Goal: Transaction & Acquisition: Purchase product/service

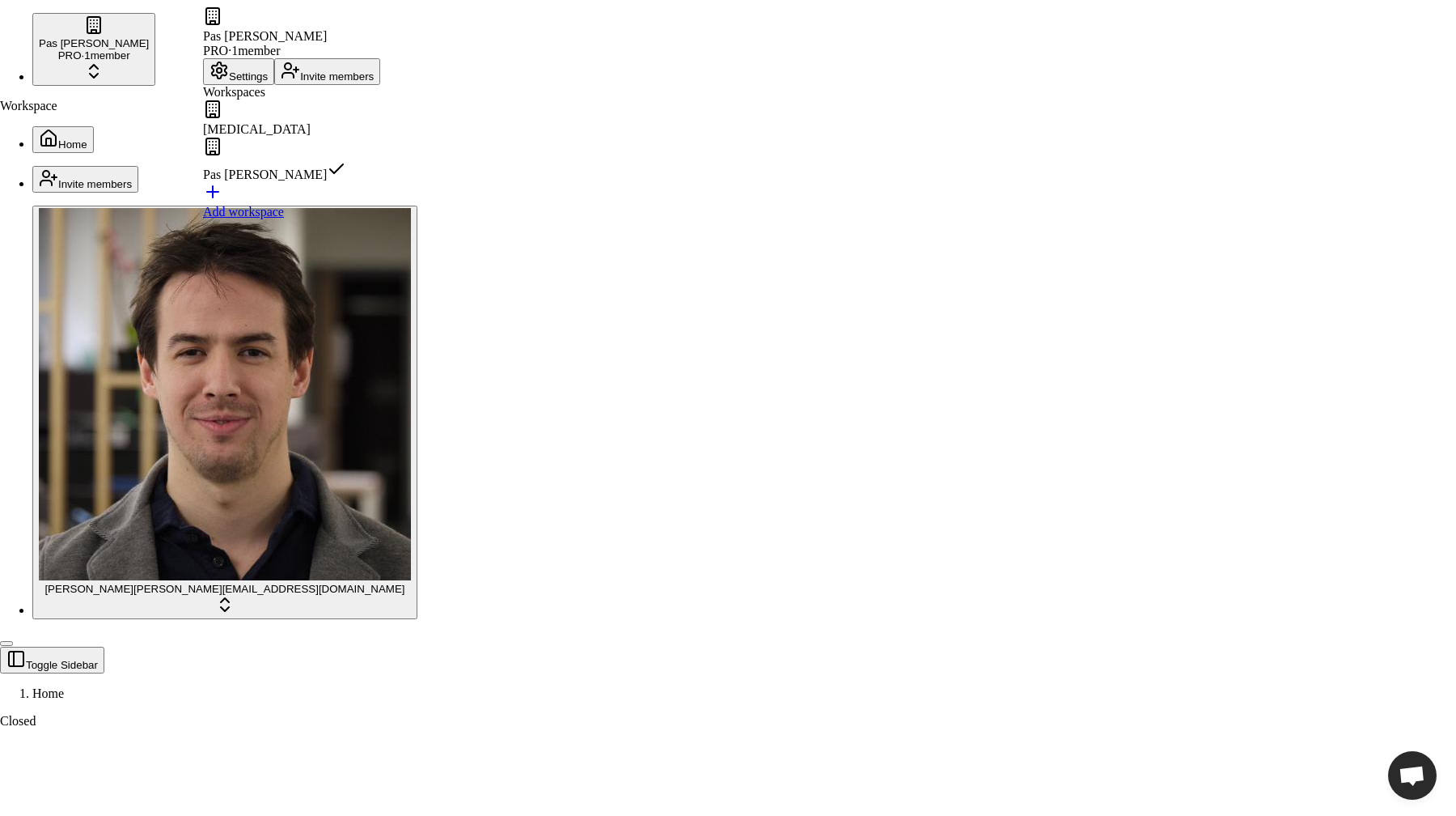
click at [271, 134] on div "Dopamine" at bounding box center [291, 118] width 177 height 37
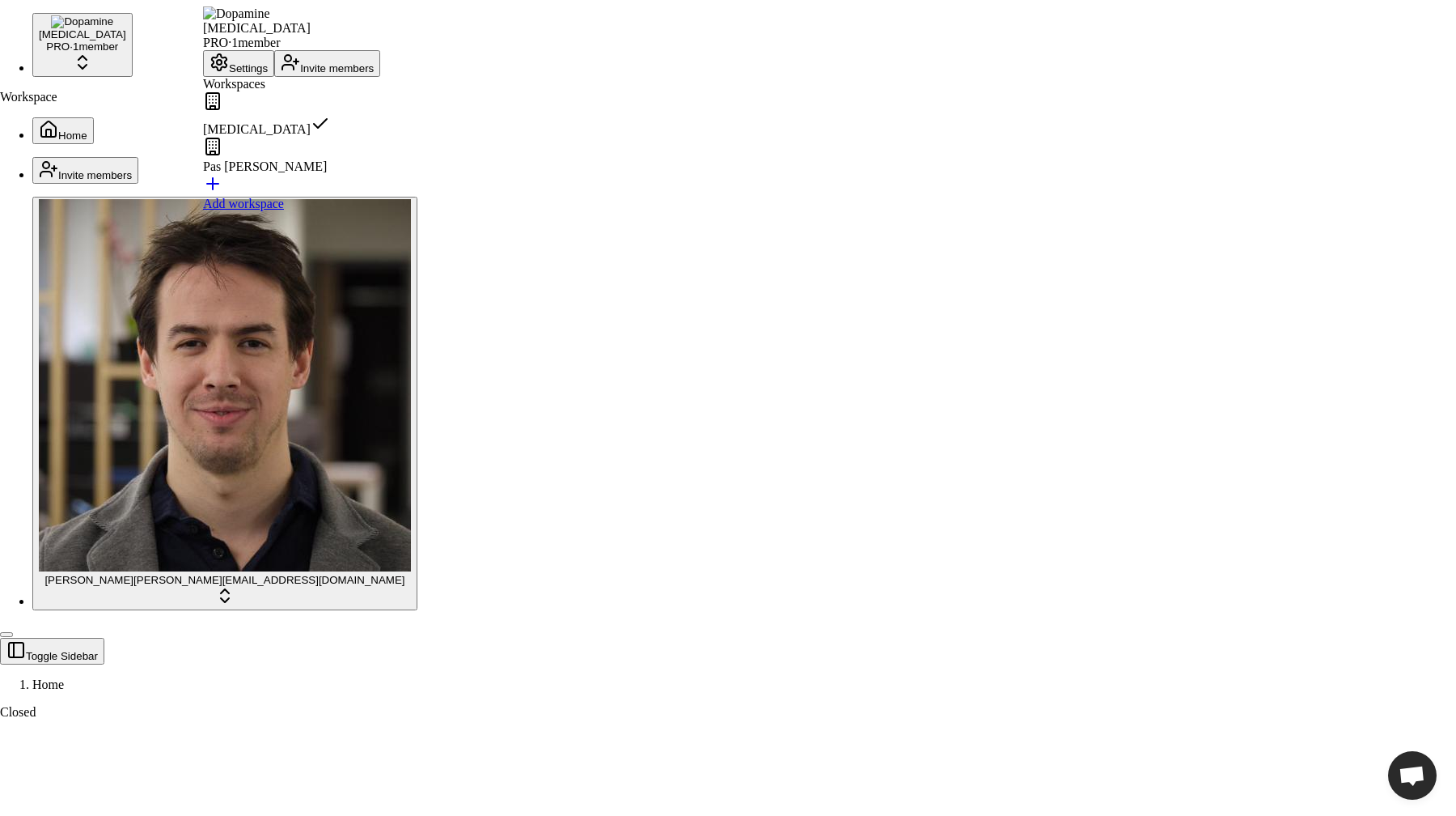
click at [243, 174] on div "Pas de thune" at bounding box center [291, 155] width 177 height 37
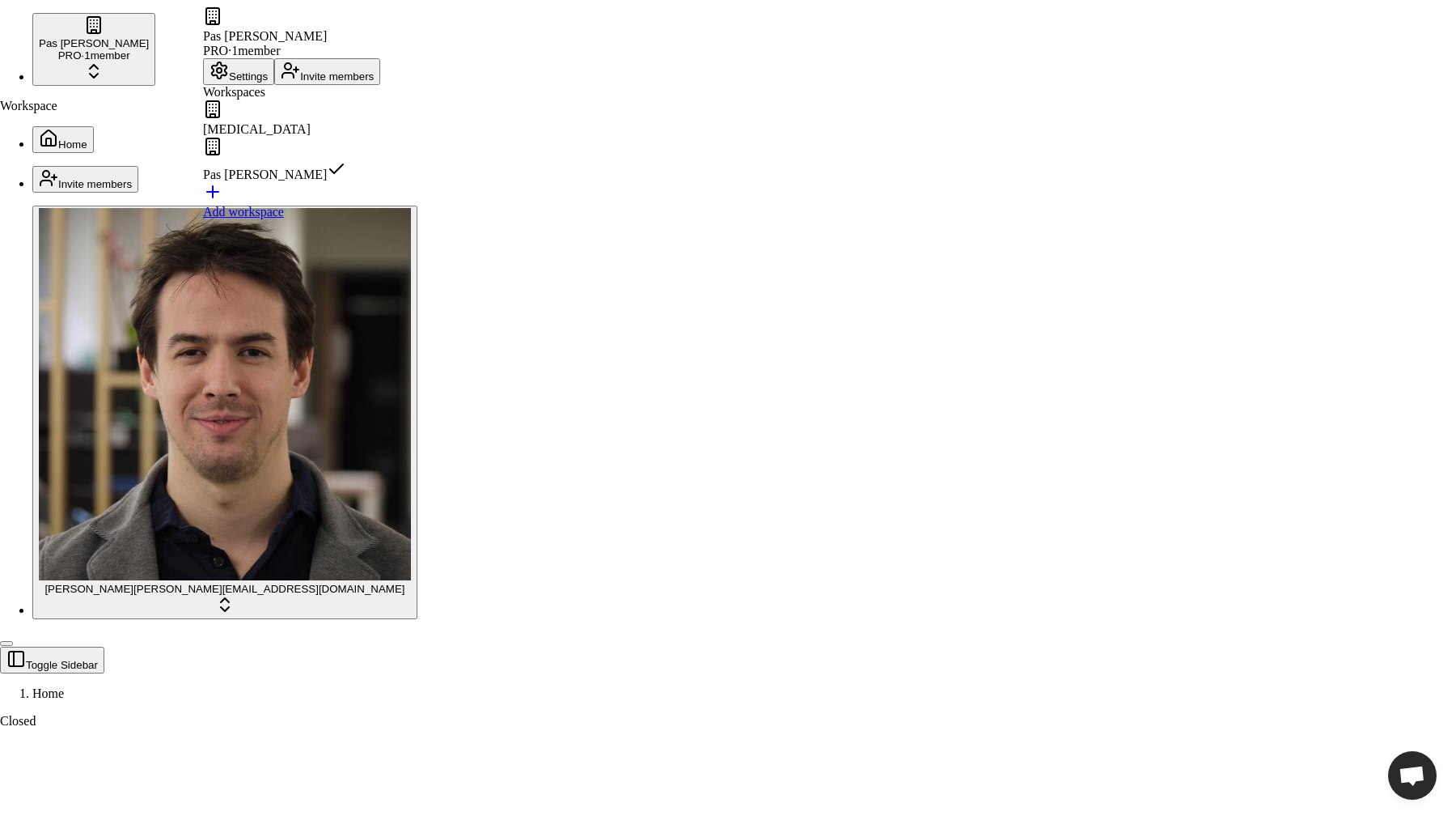
click at [292, 137] on div "Dopamine" at bounding box center [291, 118] width 177 height 37
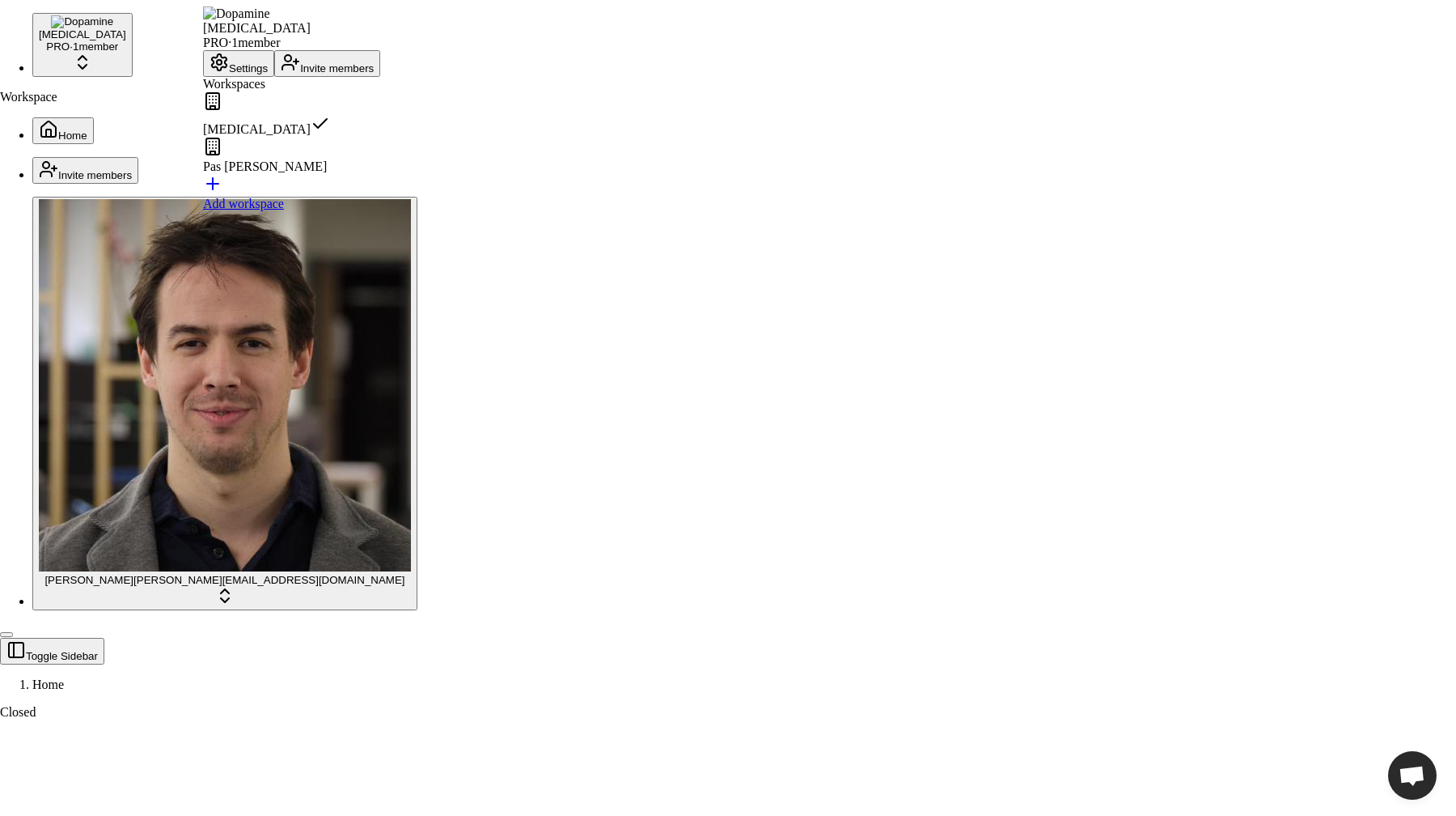
click at [274, 174] on div "Pas de thune" at bounding box center [291, 155] width 177 height 37
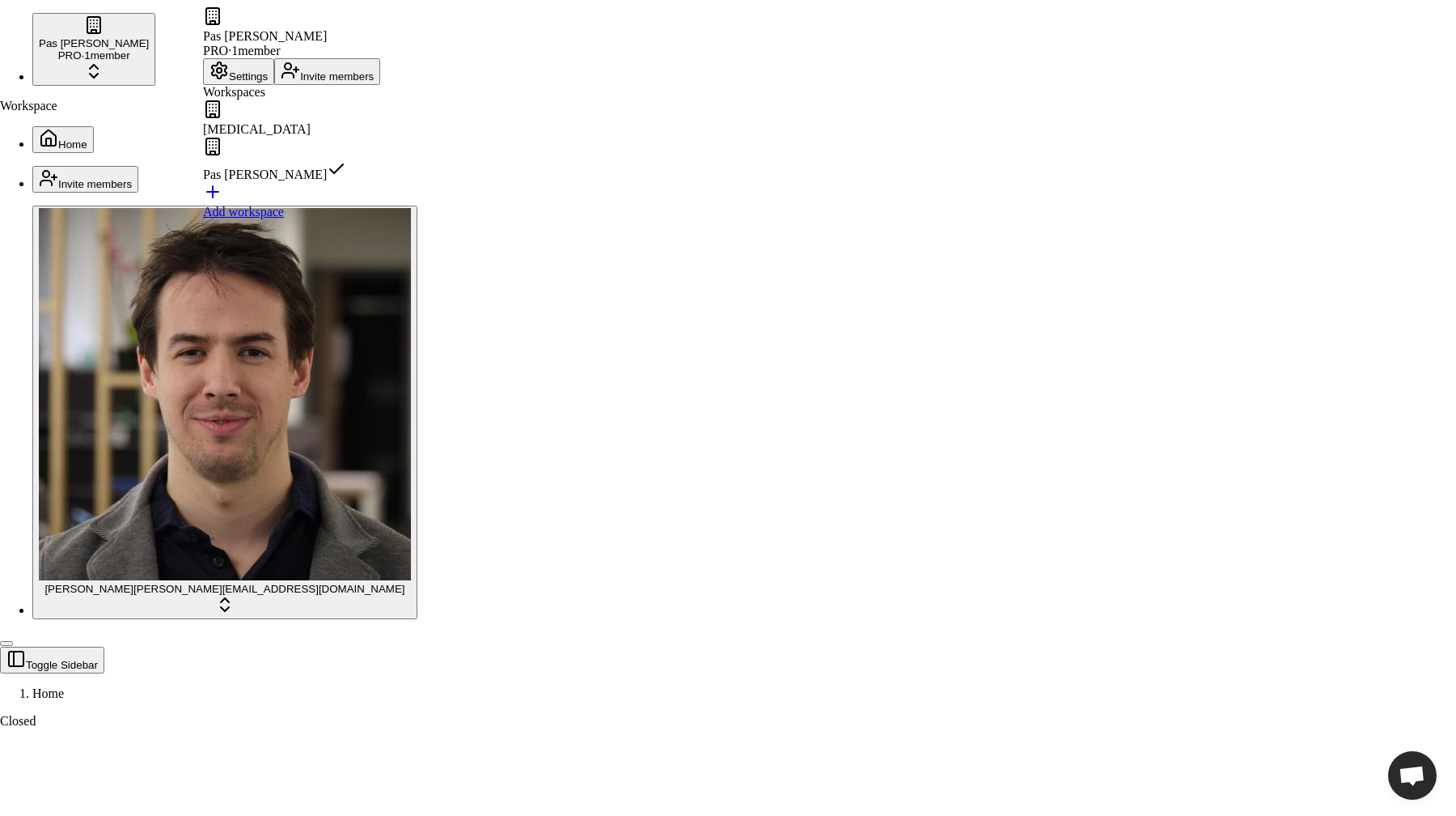
click at [250, 137] on div "Dopamine" at bounding box center [291, 118] width 177 height 37
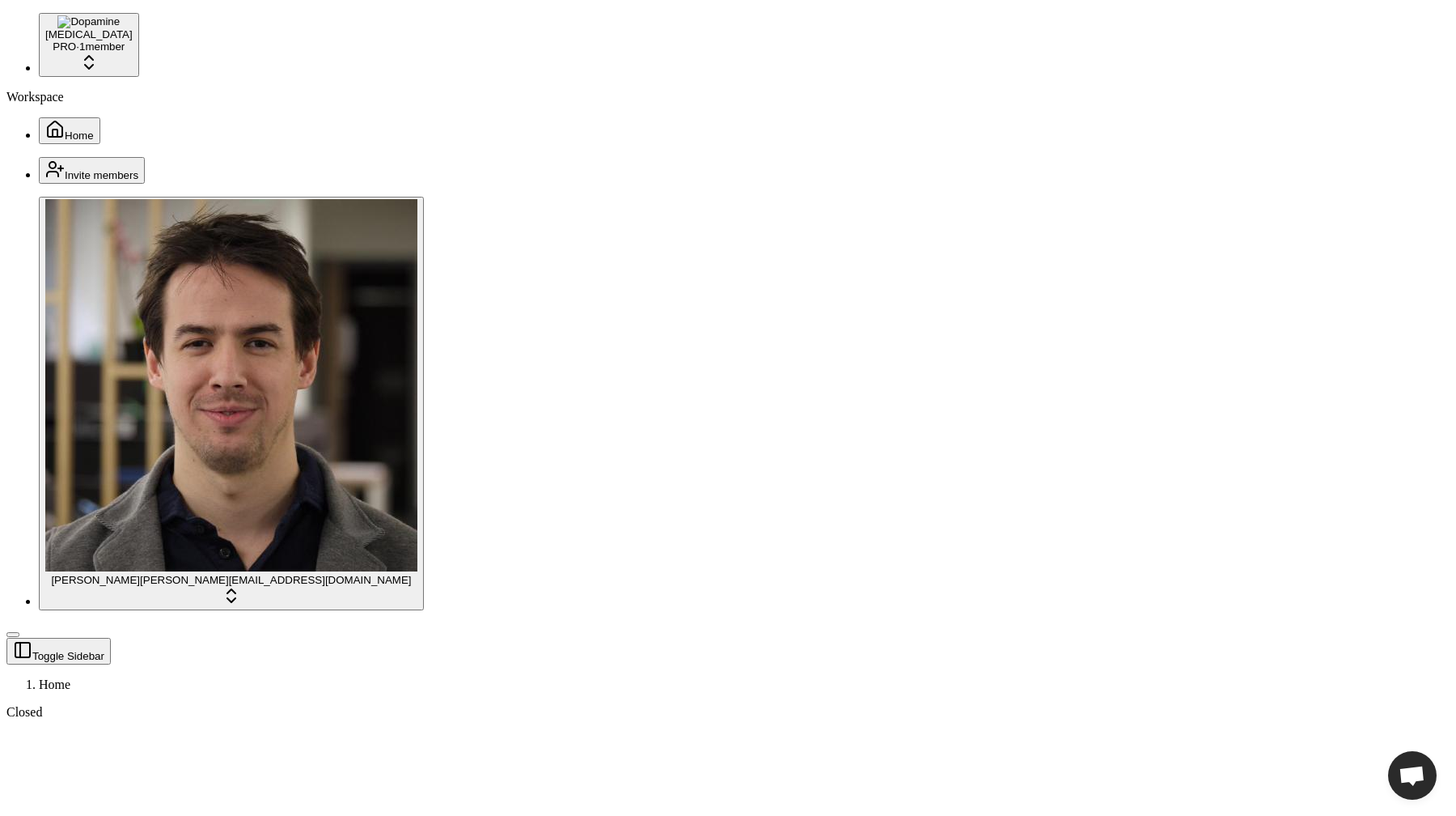
click at [83, 117] on button "Home" at bounding box center [70, 130] width 62 height 26
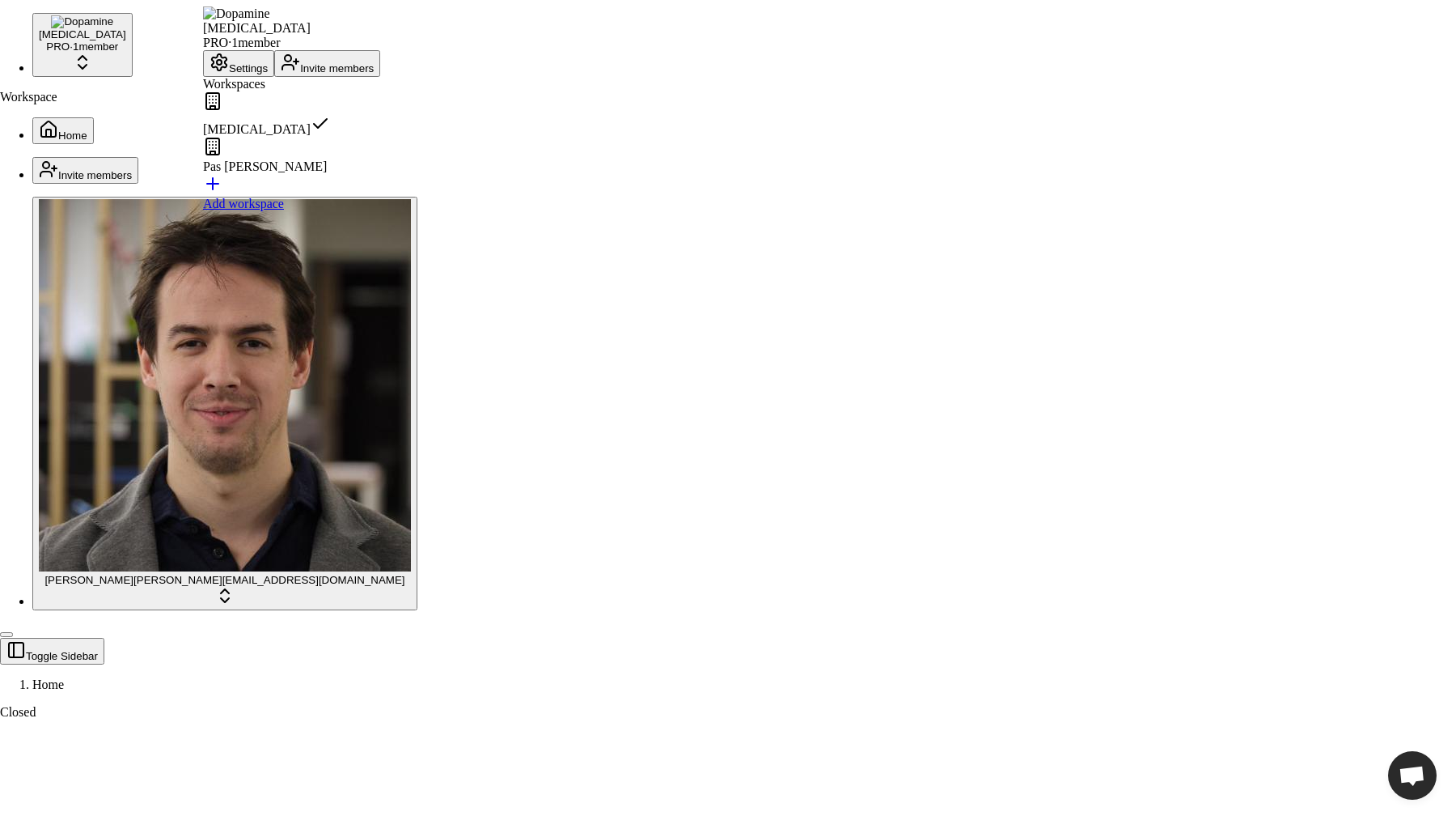
click at [240, 77] on button "Settings" at bounding box center [238, 63] width 72 height 26
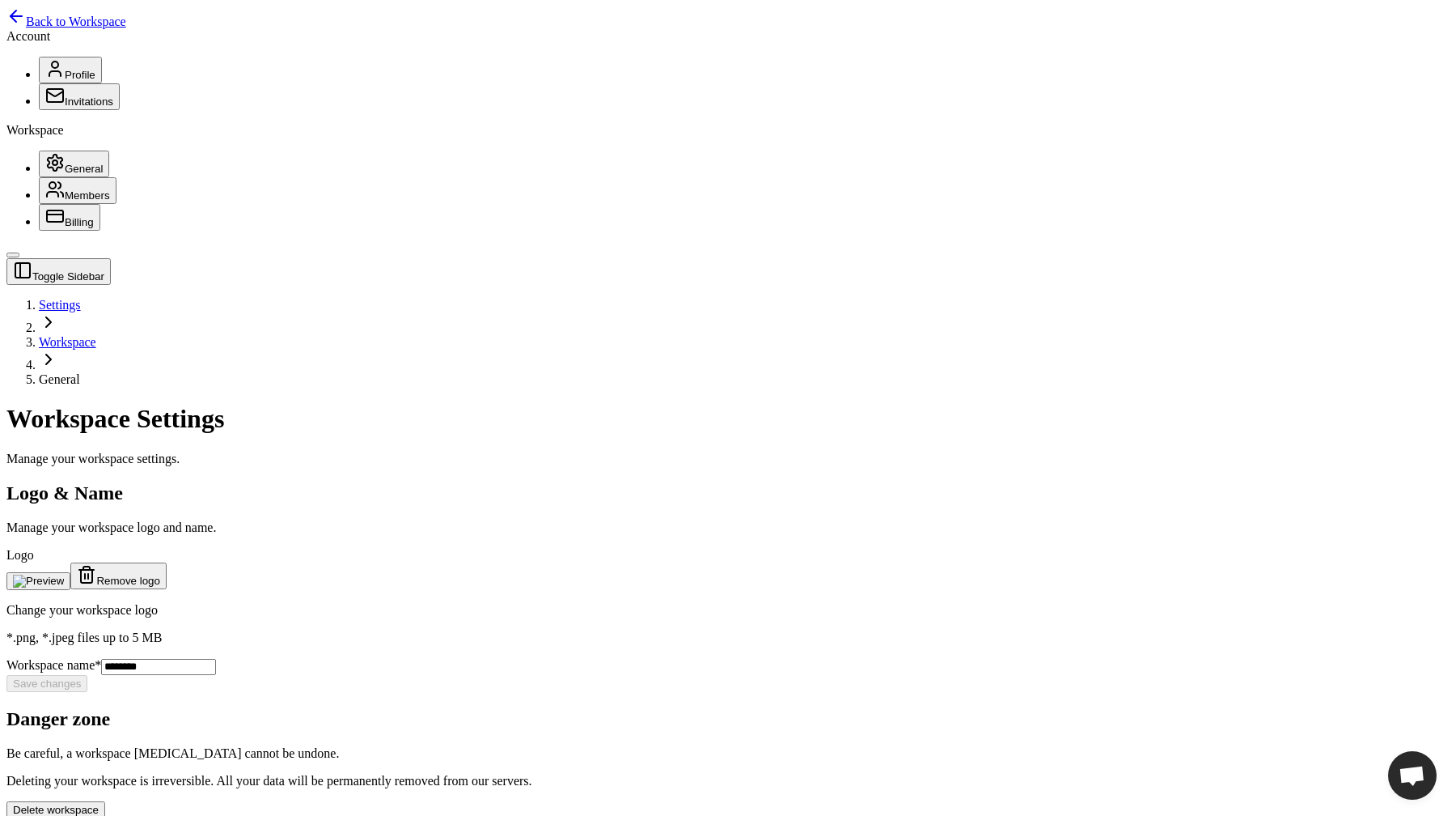
click at [64, 228] on span "Billing" at bounding box center [79, 221] width 29 height 12
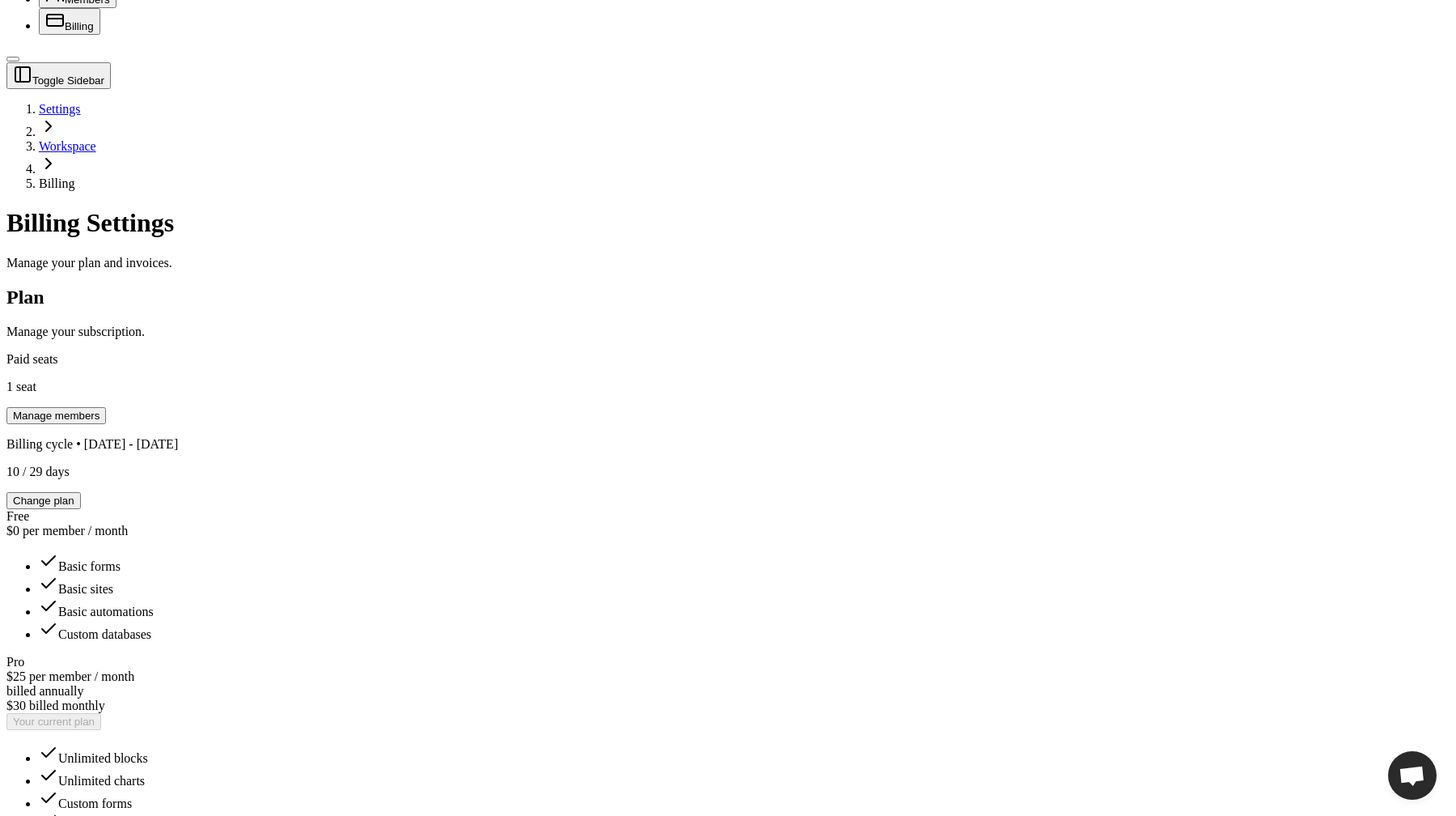
scroll to position [169, 0]
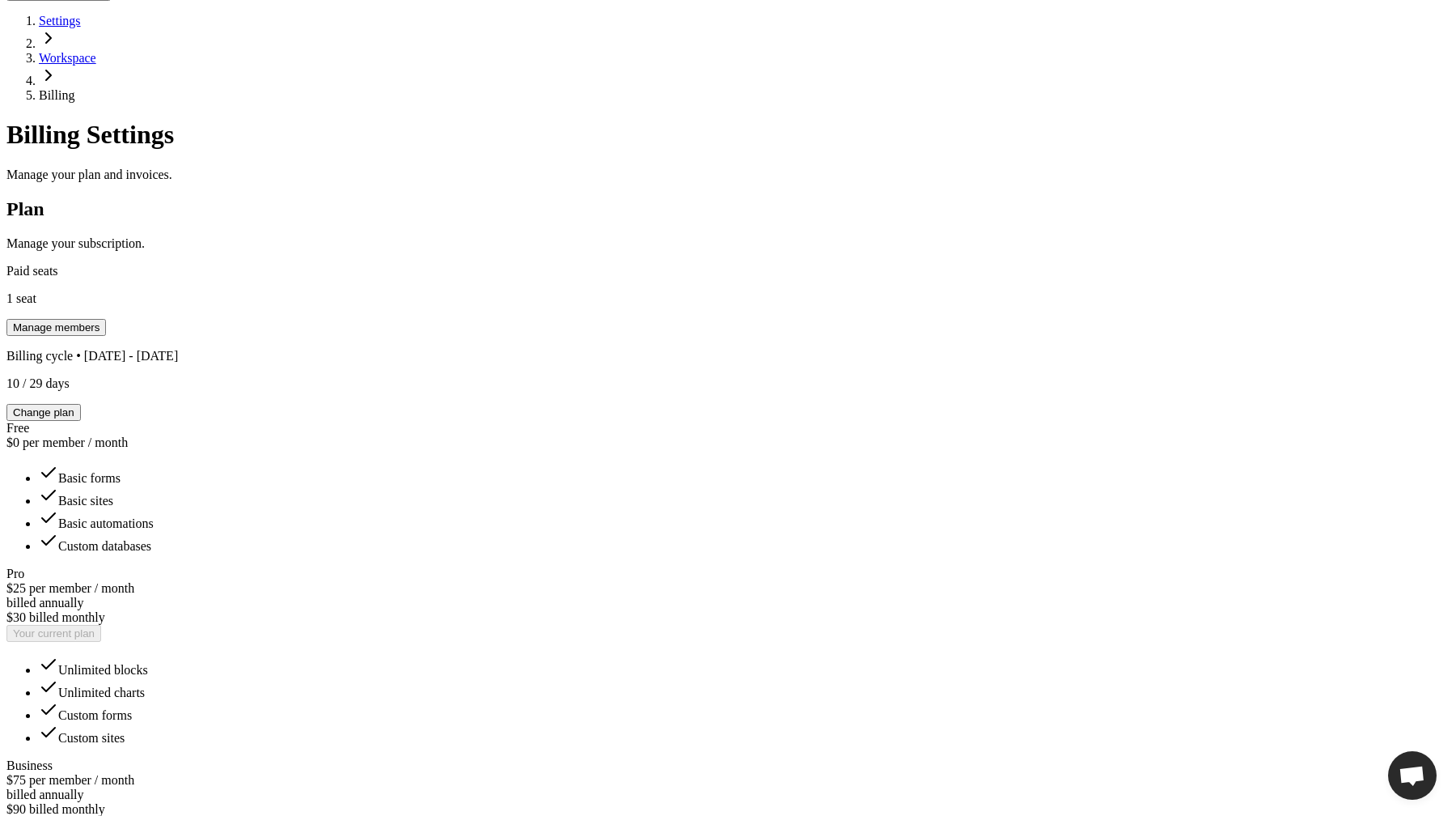
scroll to position [287, 0]
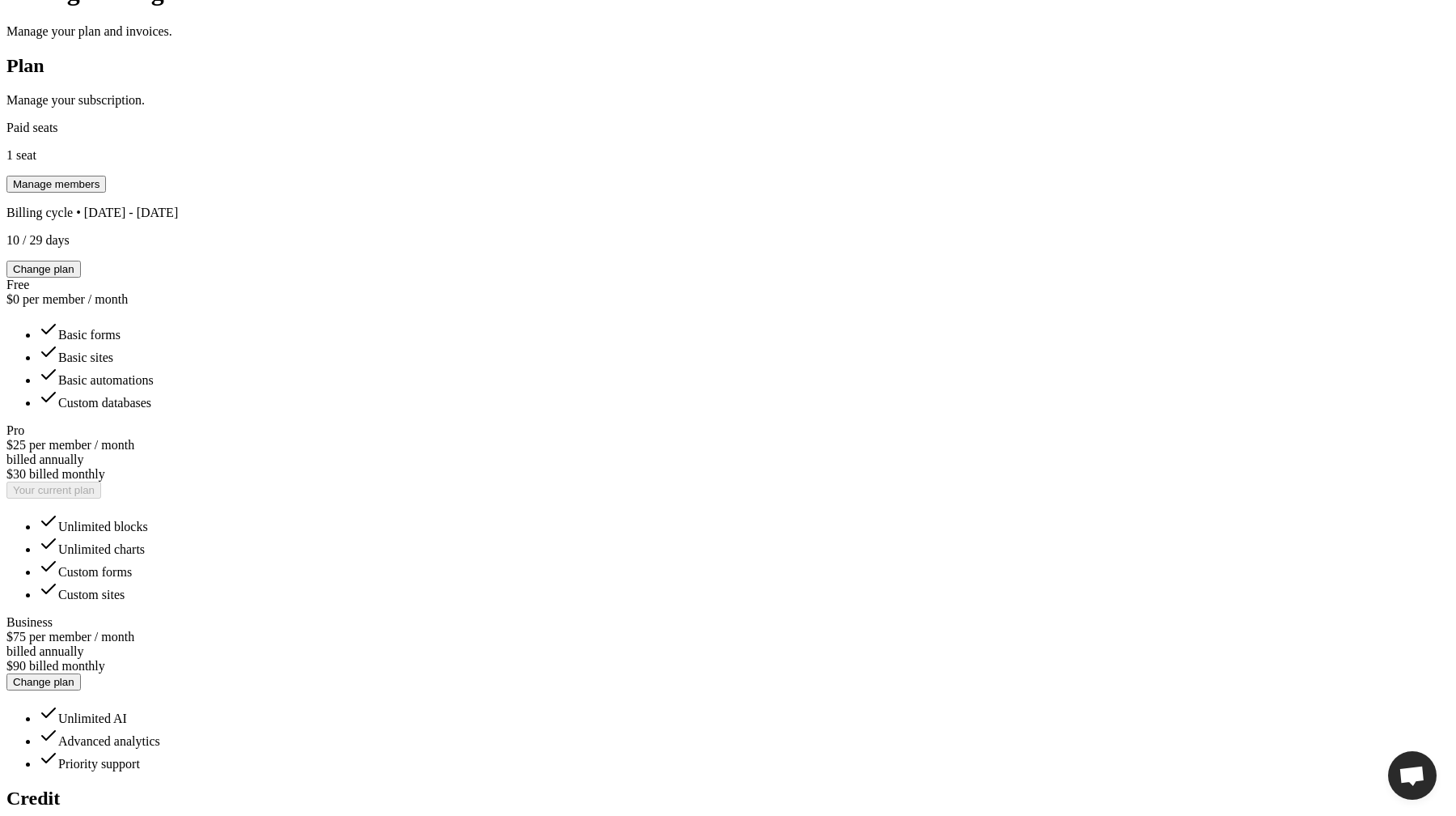
scroll to position [428, 0]
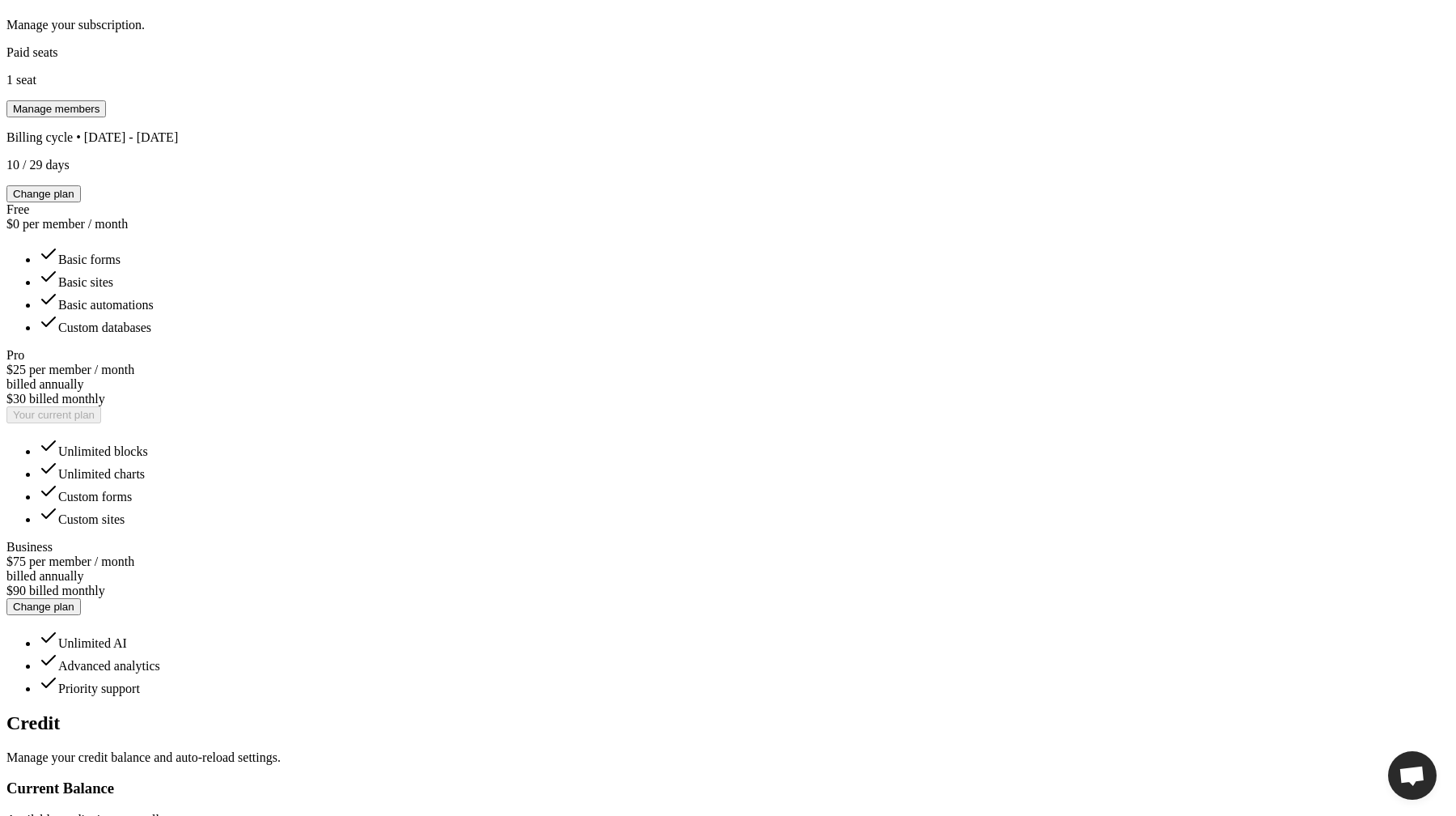
scroll to position [503, 0]
click at [1068, 462] on div "Toggle Sidebar Settings Workspace Billing Billing Settings Manage your plan and…" at bounding box center [728, 650] width 1443 height 1791
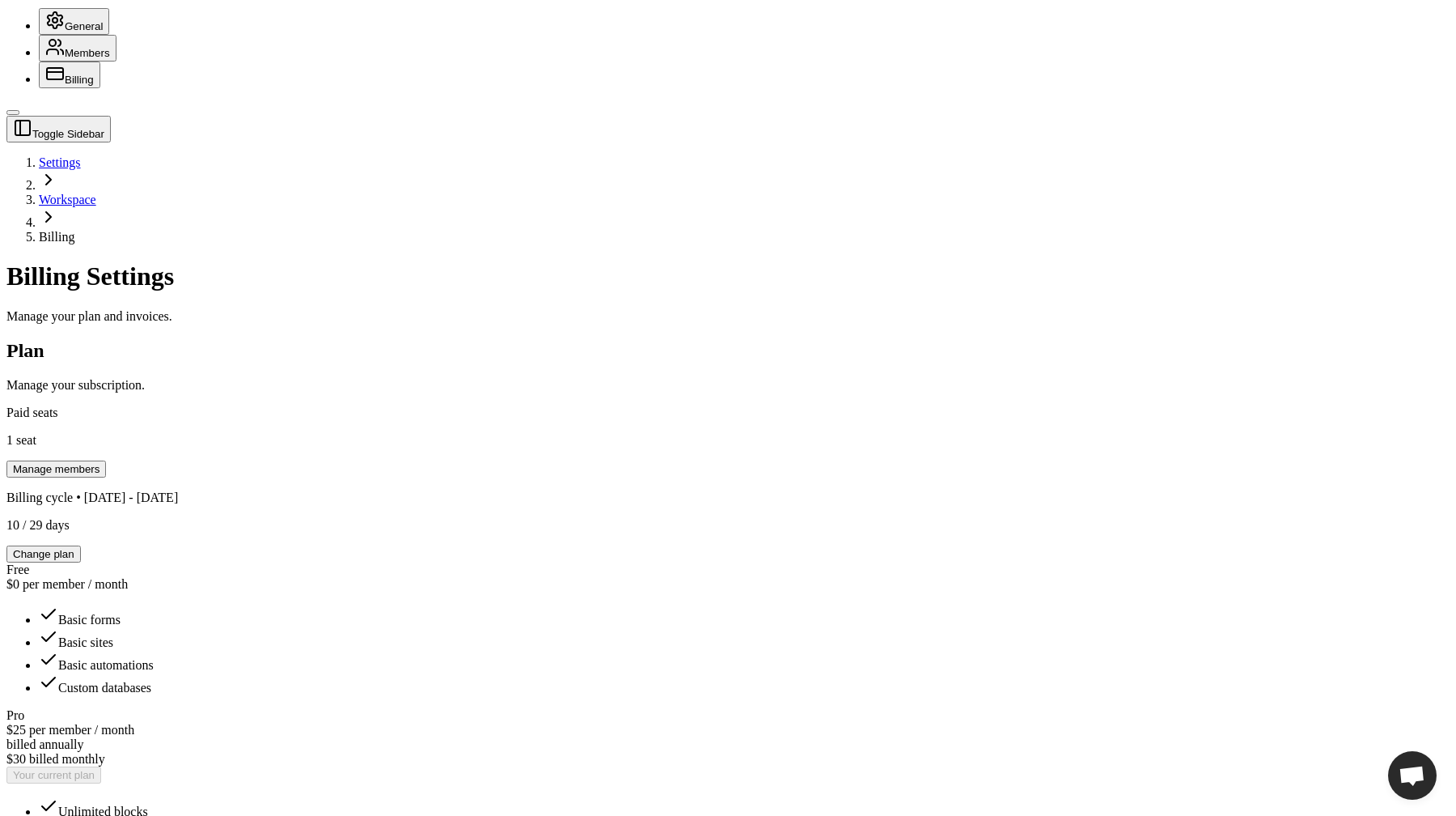
scroll to position [291, 0]
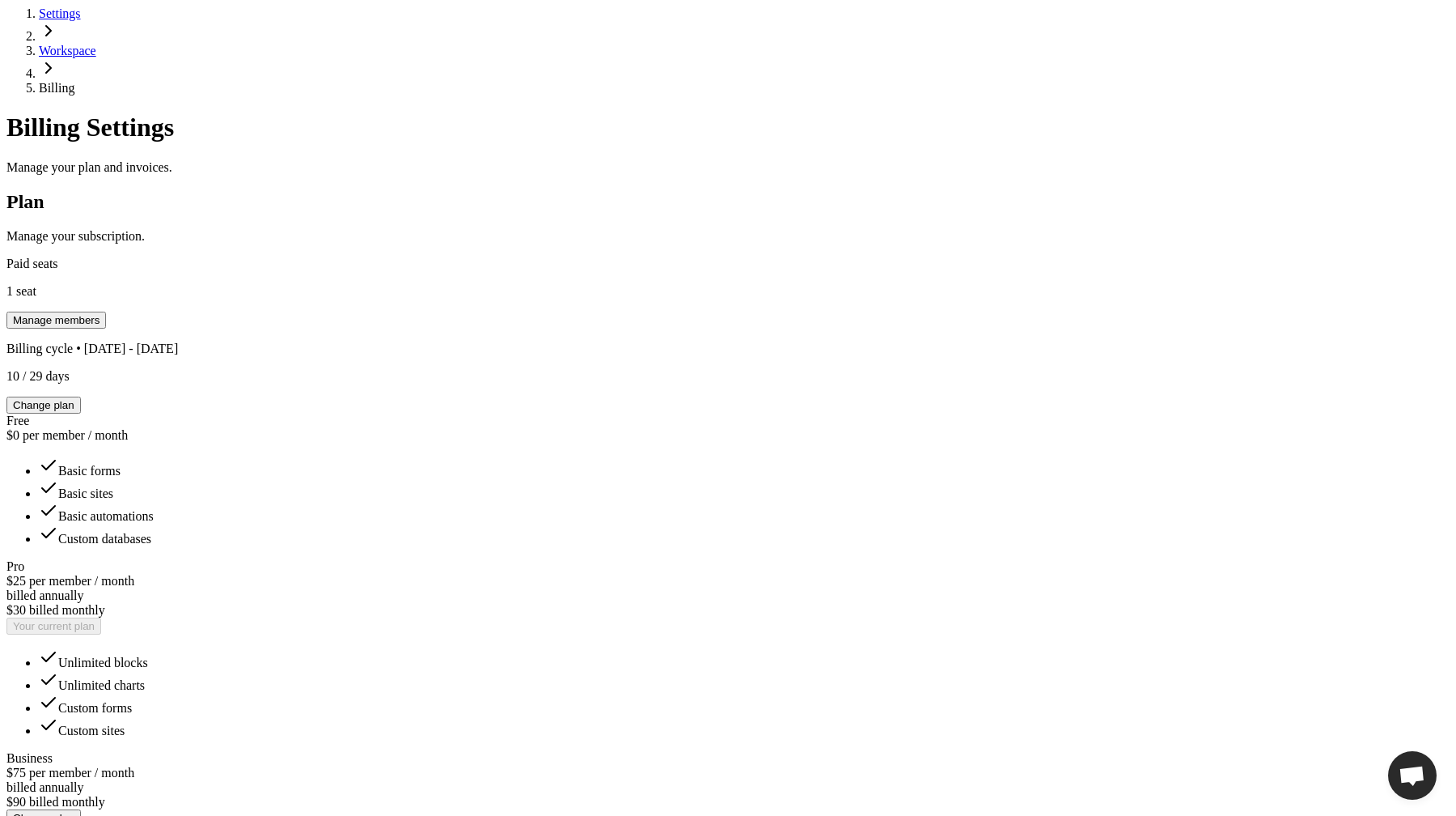
drag, startPoint x: 634, startPoint y: 377, endPoint x: 769, endPoint y: 377, distance: 135.0
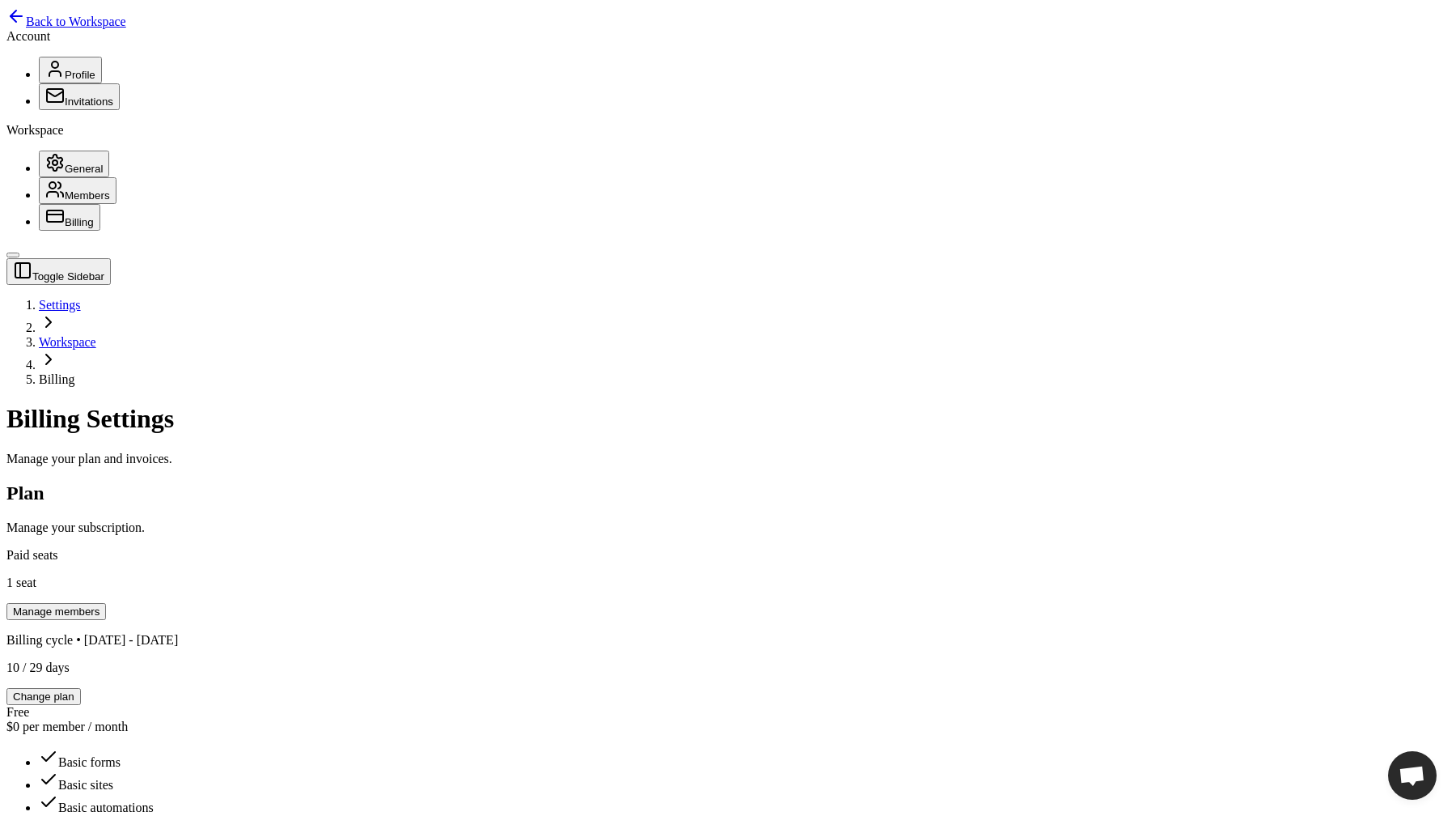
scroll to position [232, 0]
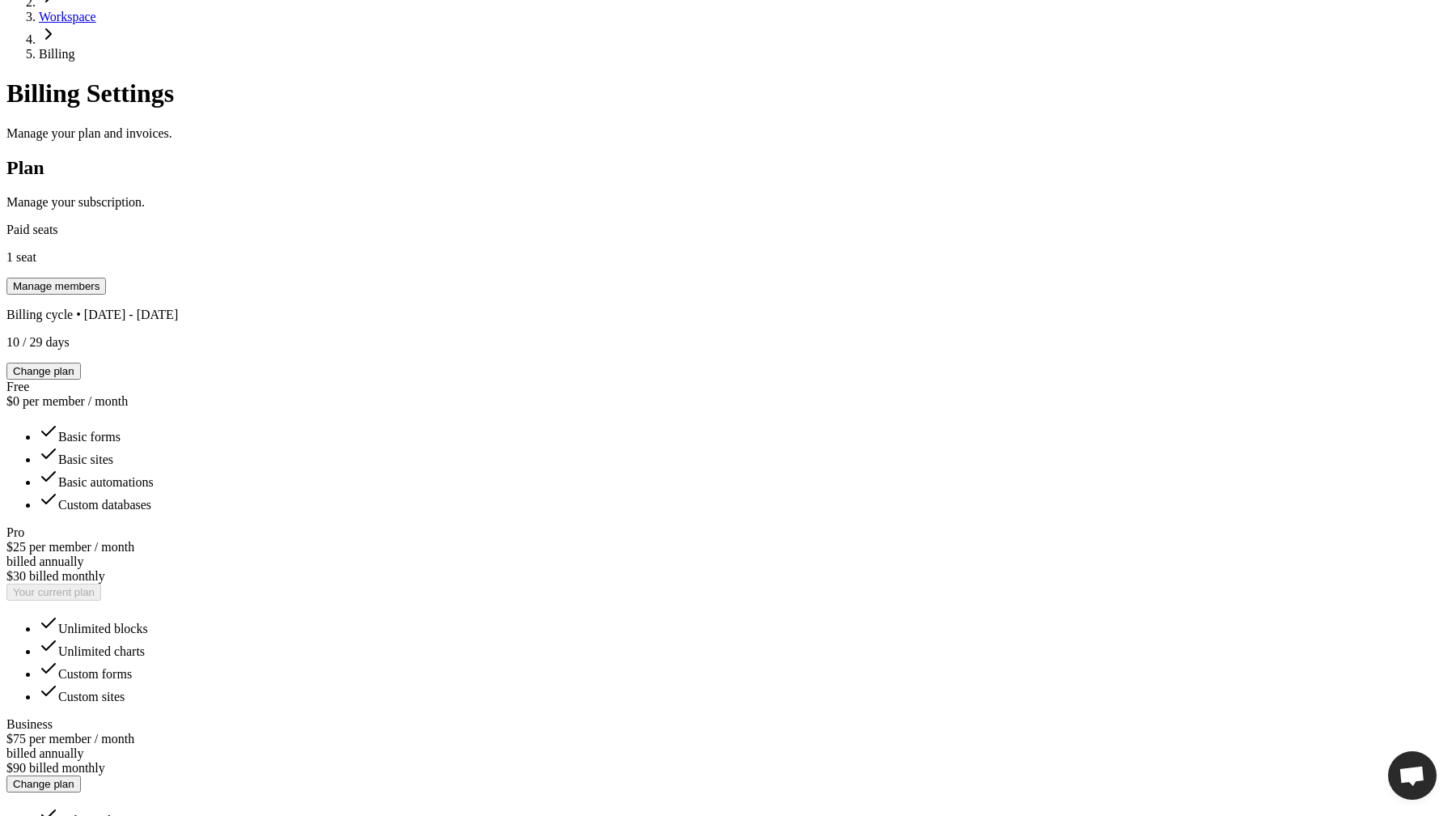
scroll to position [338, 0]
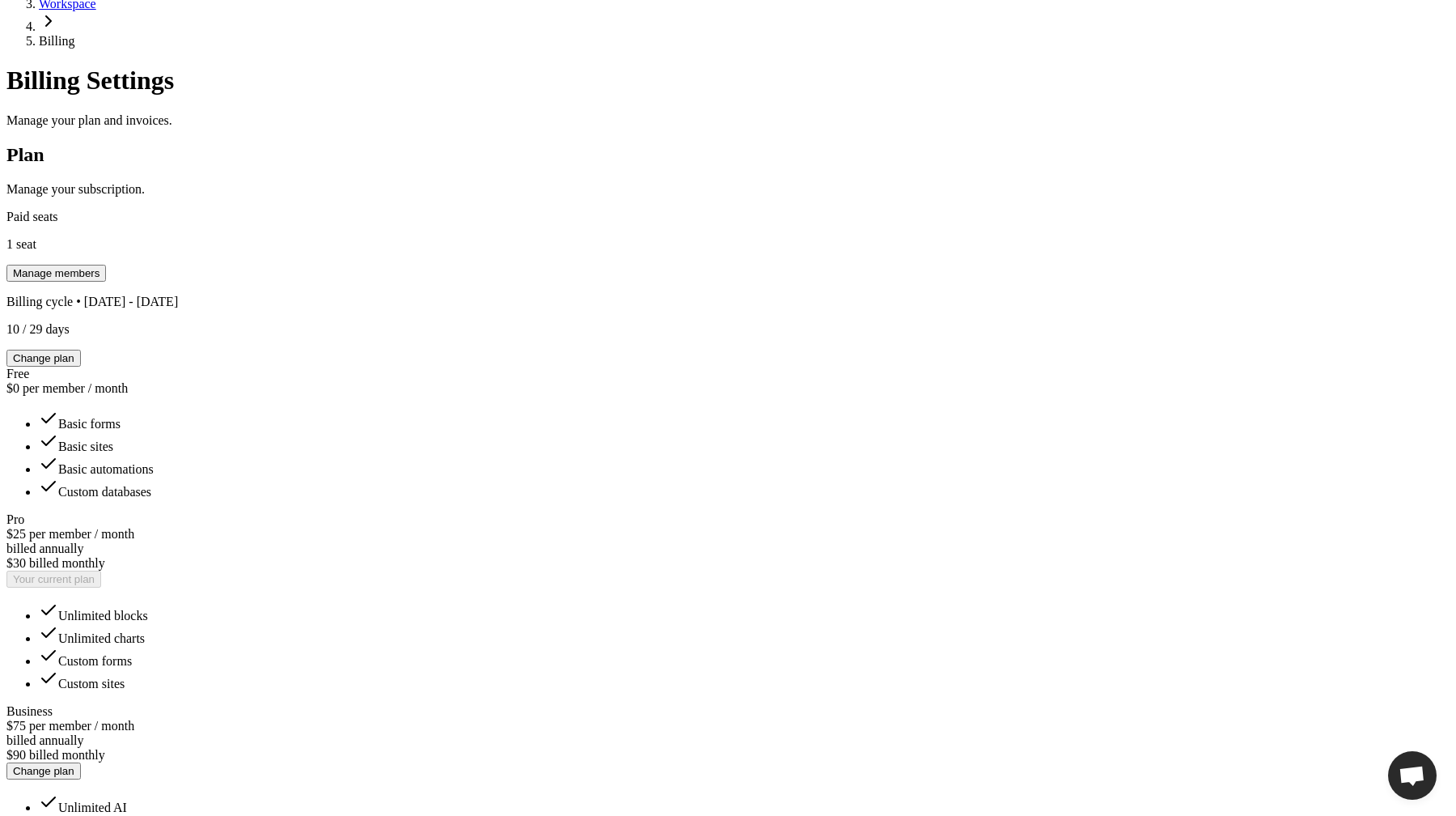
click at [1037, 467] on div "Toggle Sidebar Settings Workspace Billing Billing Settings Manage your plan and…" at bounding box center [728, 793] width 1443 height 1746
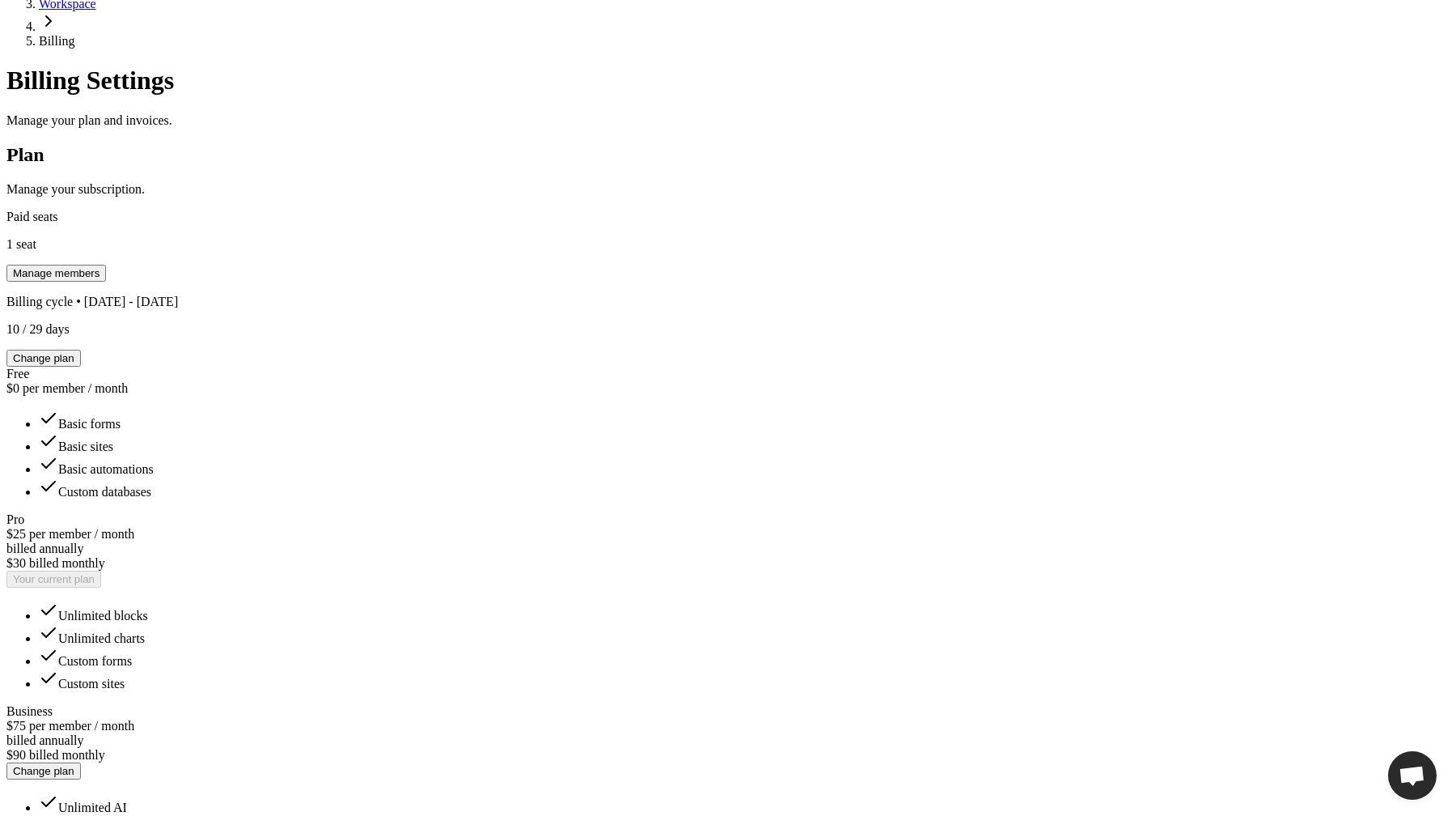
click at [1105, 543] on div "Toggle Sidebar Settings Workspace Billing Billing Settings Manage your plan and…" at bounding box center [728, 799] width 1443 height 1758
